Goal: Information Seeking & Learning: Understand process/instructions

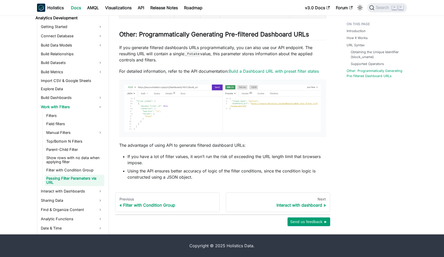
scroll to position [1070, 0]
drag, startPoint x: 426, startPoint y: 19, endPoint x: 275, endPoint y: 71, distance: 159.6
click at [275, 71] on link "Build a Dashboard URL with preset filter states" at bounding box center [273, 71] width 90 height 5
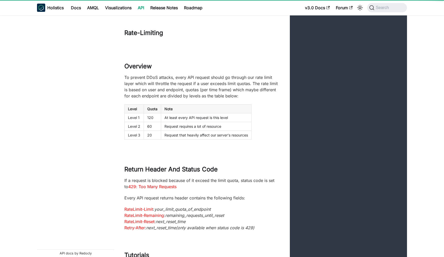
scroll to position [9263, 0]
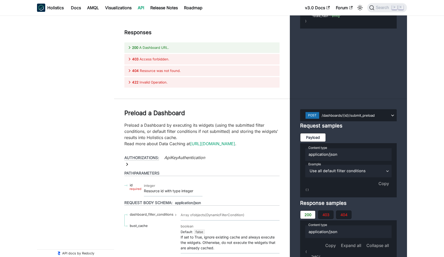
scroll to position [9548, 0]
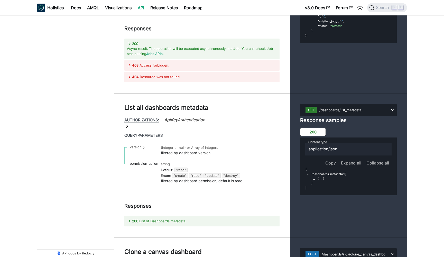
scroll to position [9831, 0]
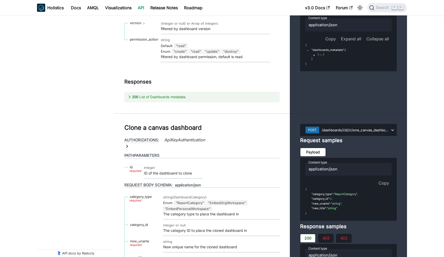
scroll to position [9933, 0]
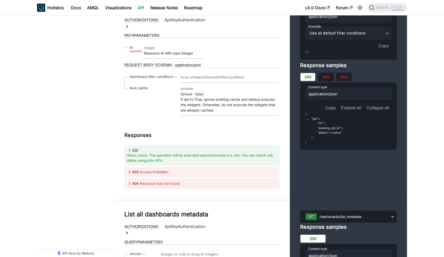
scroll to position [9684, 0]
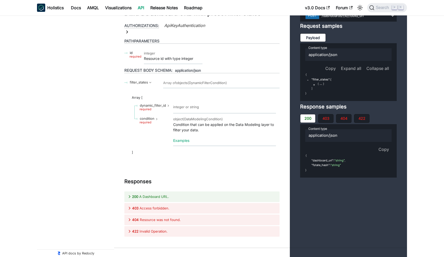
scroll to position [174, 0]
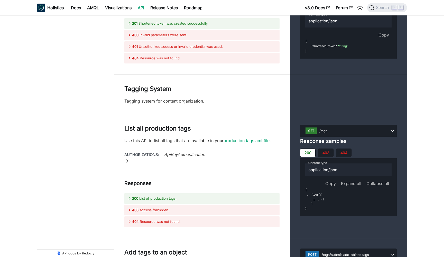
scroll to position [134, 0]
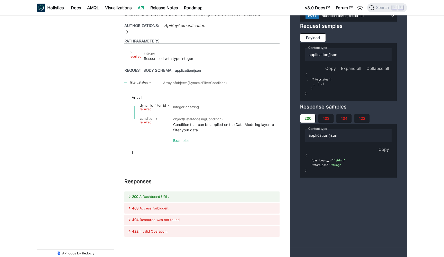
scroll to position [9606, 0]
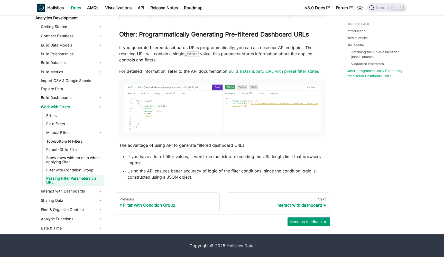
scroll to position [1070, 0]
click at [65, 149] on link "Parent-Child Filter" at bounding box center [75, 149] width 60 height 7
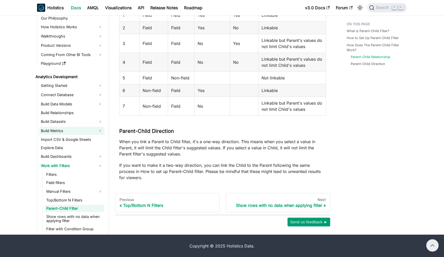
scroll to position [674, 0]
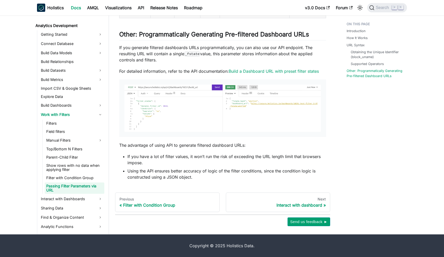
scroll to position [59, 0]
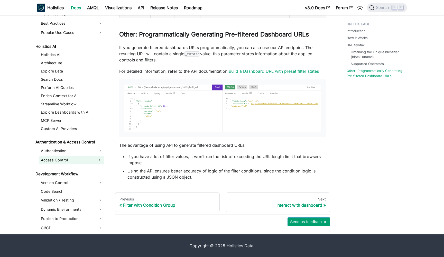
scroll to position [289, 0]
click at [59, 113] on link "Explore Dashboards with AI" at bounding box center [71, 112] width 65 height 7
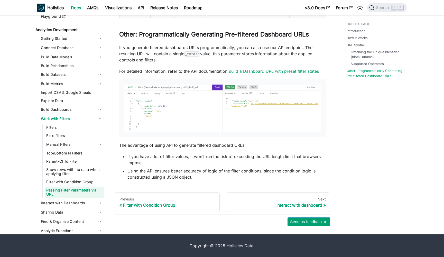
scroll to position [59, 0]
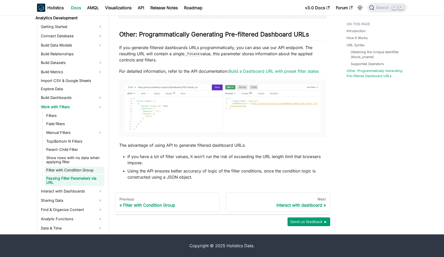
click at [76, 169] on link "Filter with Condition Group" at bounding box center [75, 169] width 60 height 7
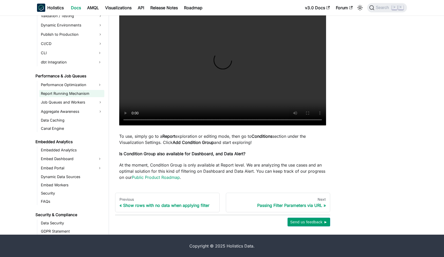
scroll to position [476, 0]
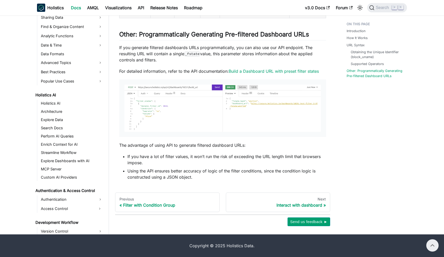
scroll to position [240, 0]
